Goal: Task Accomplishment & Management: Manage account settings

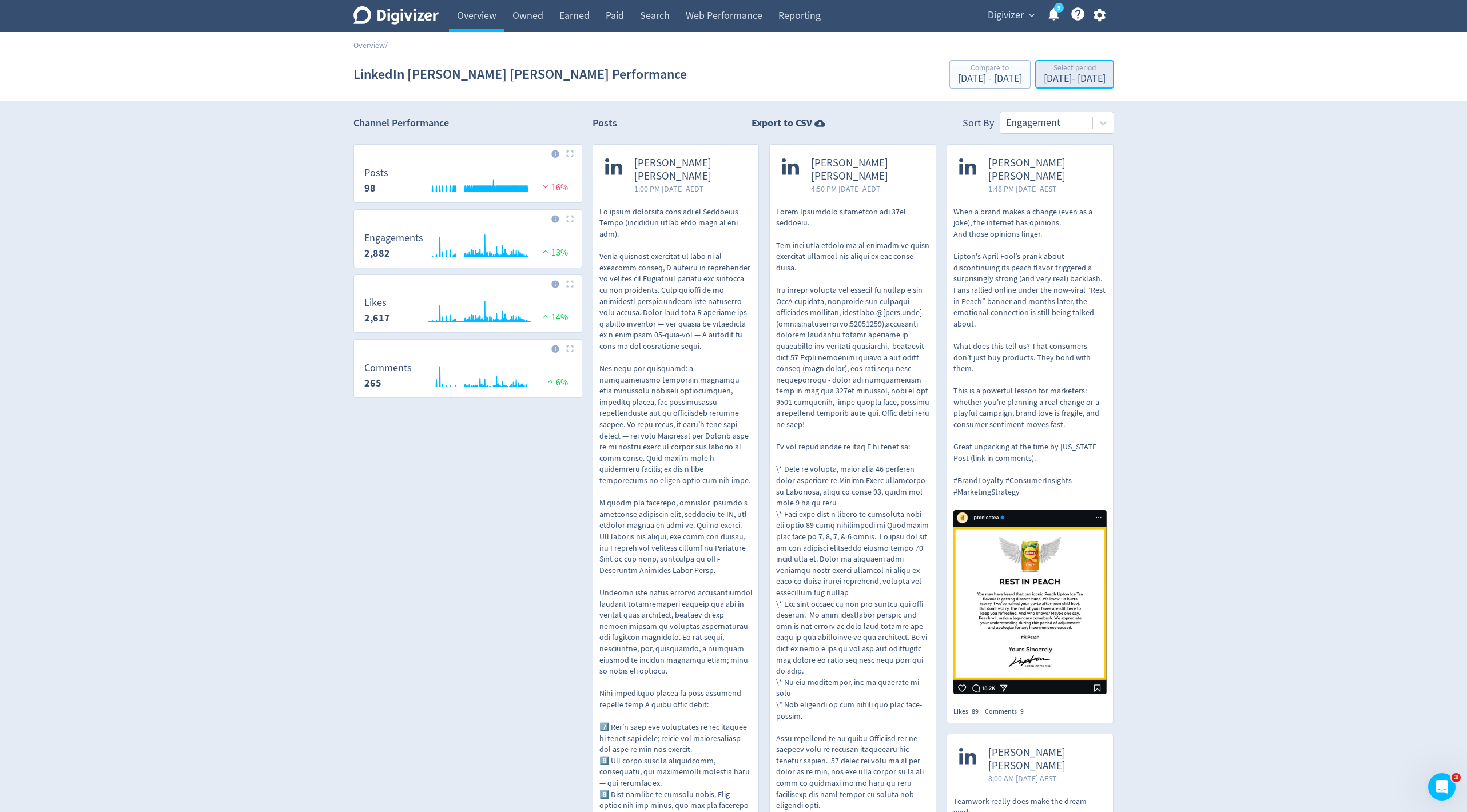
click at [1044, 69] on div "Select period" at bounding box center [1074, 69] width 62 height 10
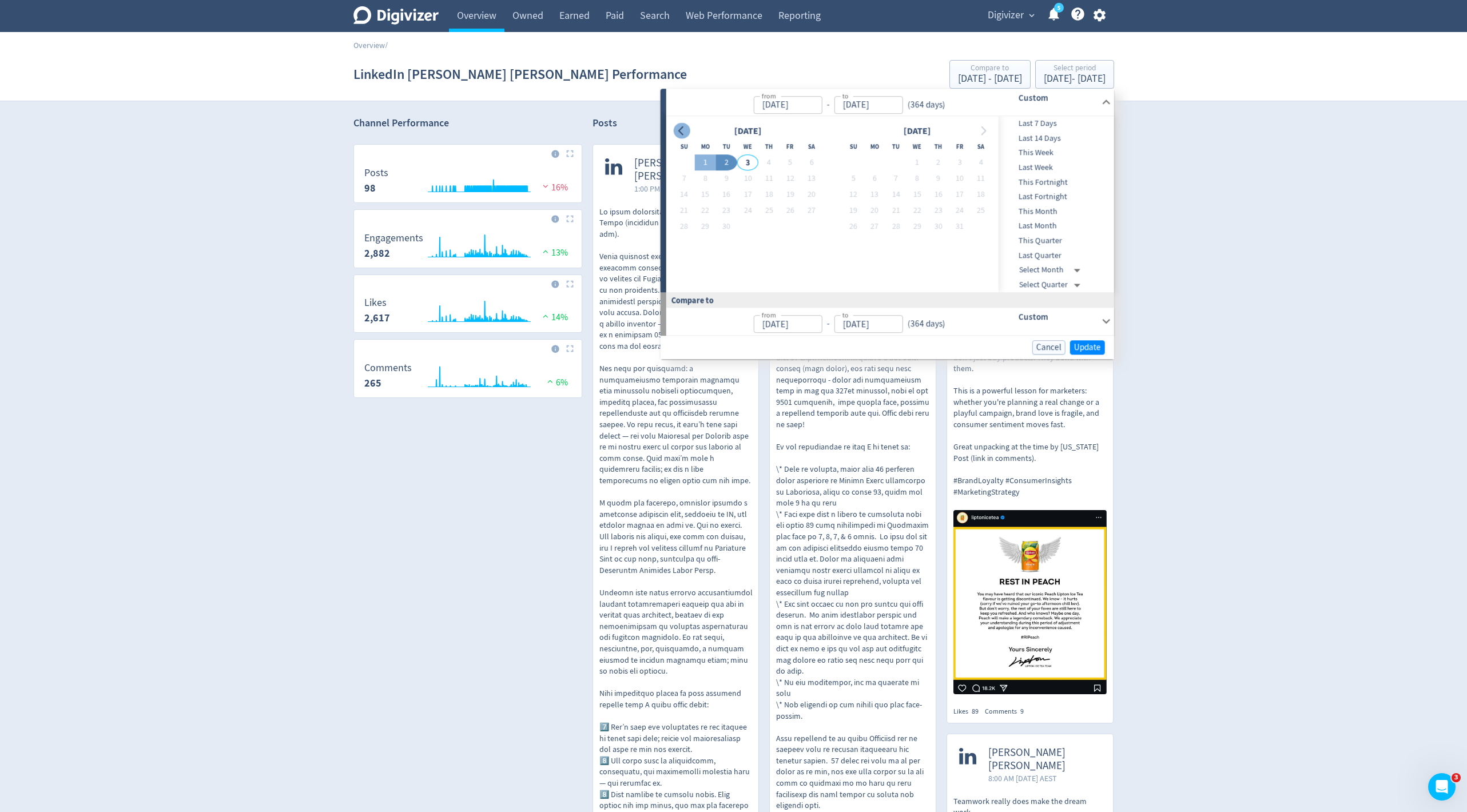
click at [681, 128] on icon "Go to previous month" at bounding box center [681, 131] width 5 height 9
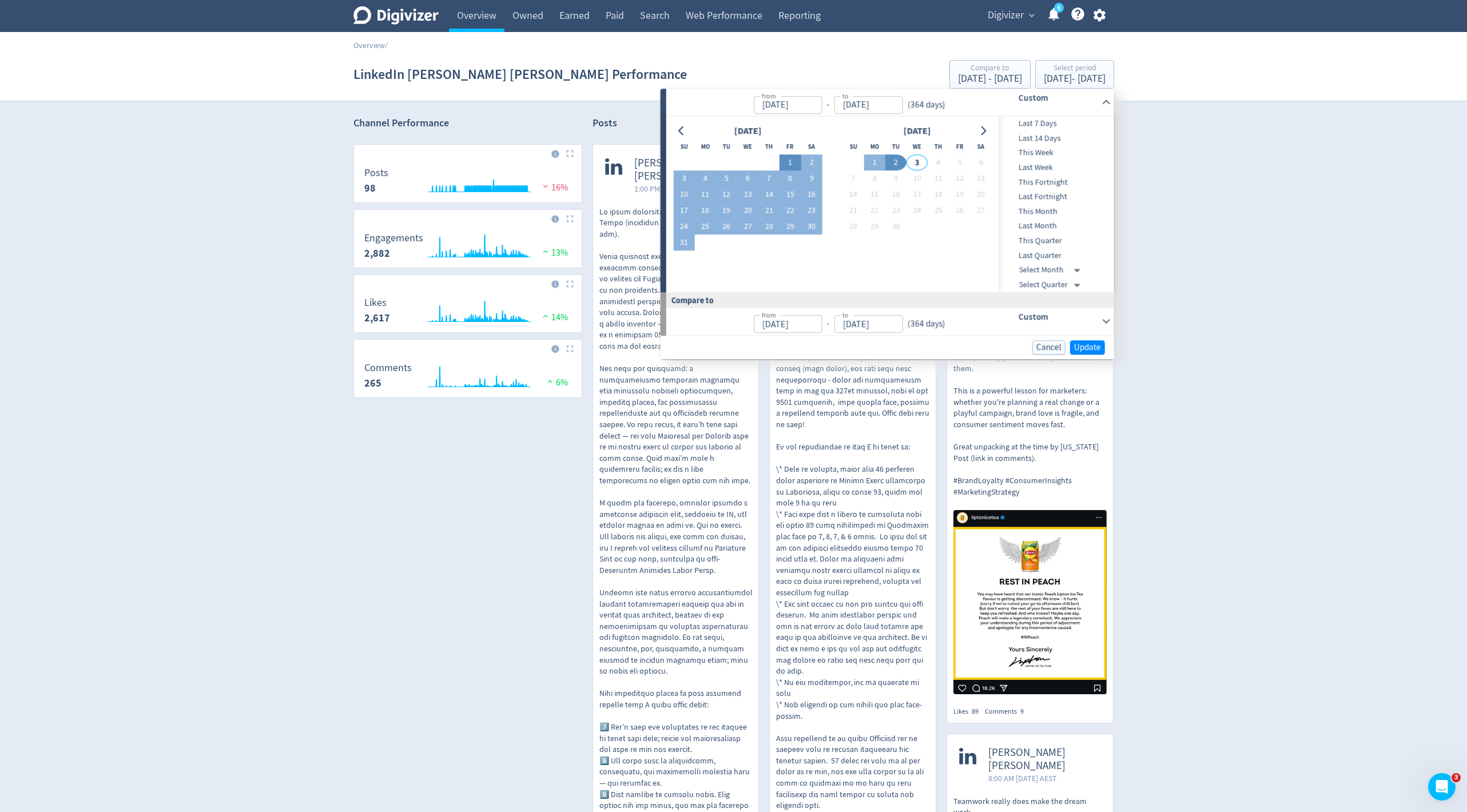
click at [786, 163] on button "1" at bounding box center [790, 163] width 21 height 16
type input "[DATE]"
click at [892, 167] on button "2" at bounding box center [895, 163] width 21 height 16
type input "[DATE]"
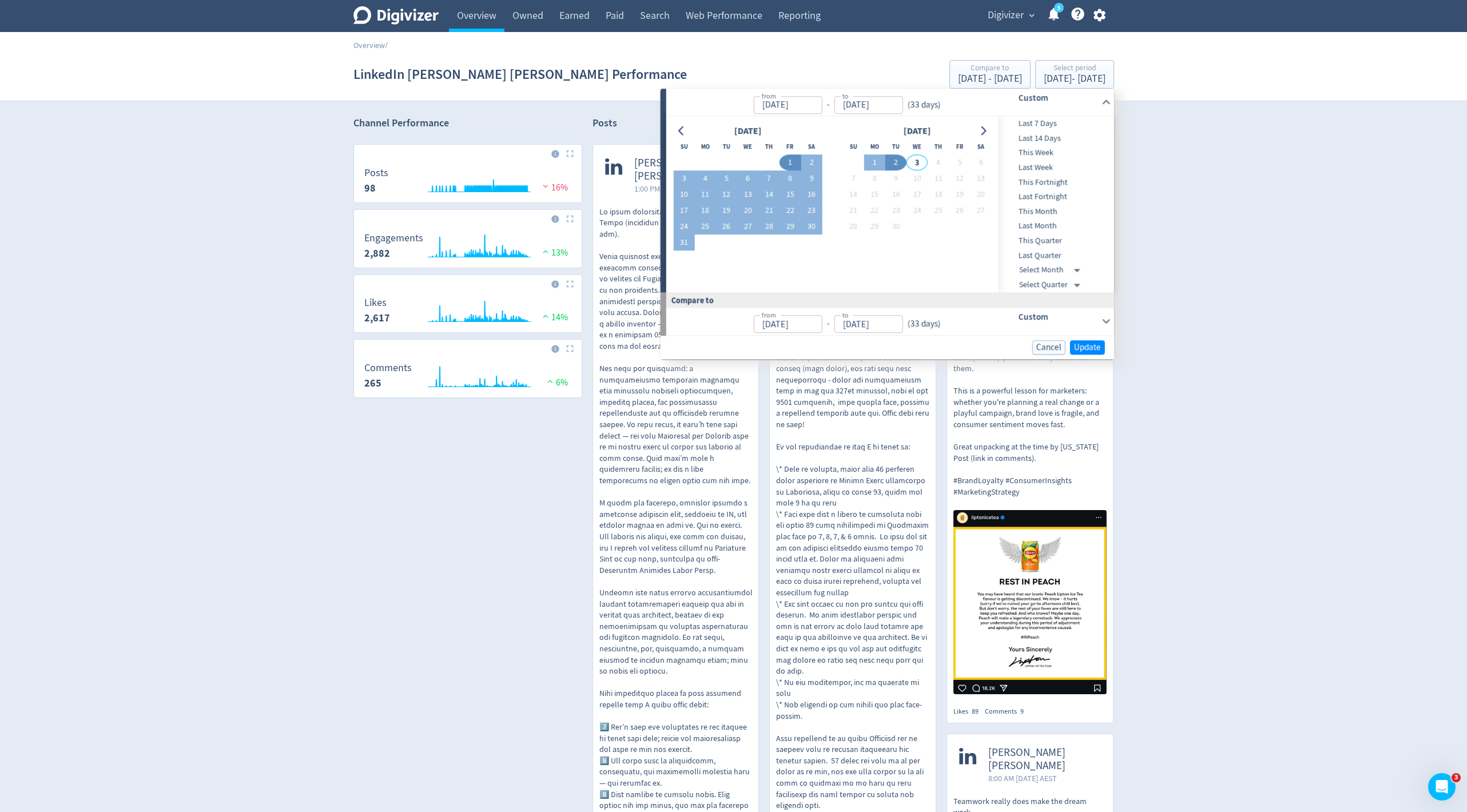
type input "[DATE]"
click at [1097, 351] on span "Update" at bounding box center [1087, 347] width 27 height 9
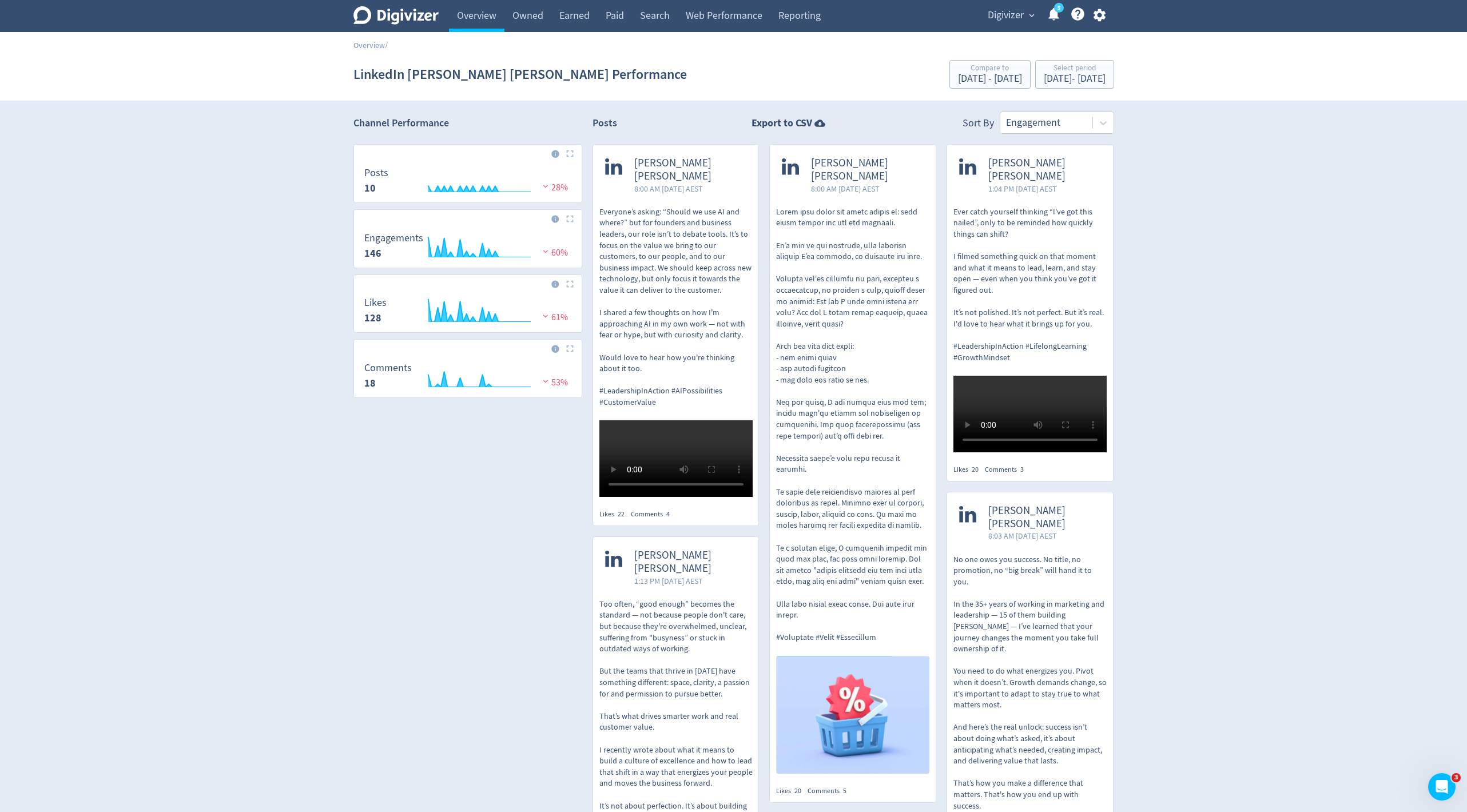
click at [494, 193] on icon "Created with Highcharts 10.3.3" at bounding box center [468, 182] width 218 height 30
